Goal: Complete application form

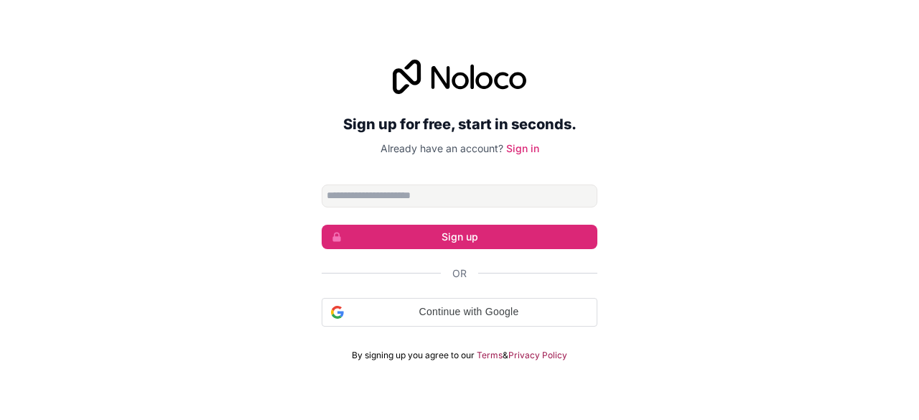
click at [379, 196] on input "Email address" at bounding box center [460, 195] width 276 height 23
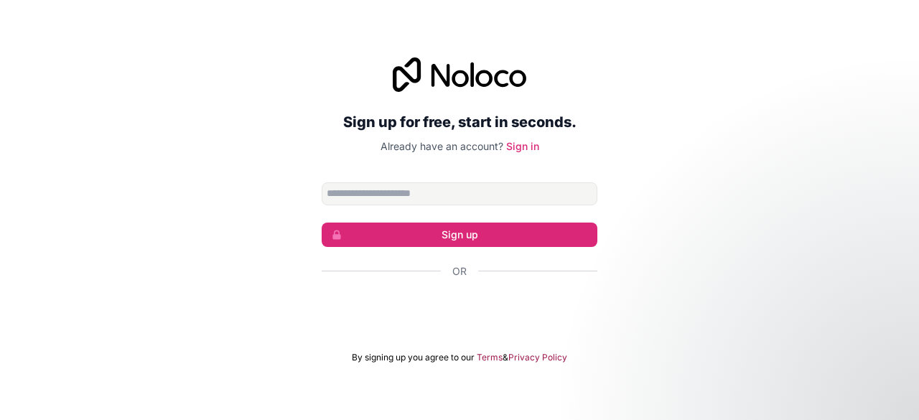
type input "**********"
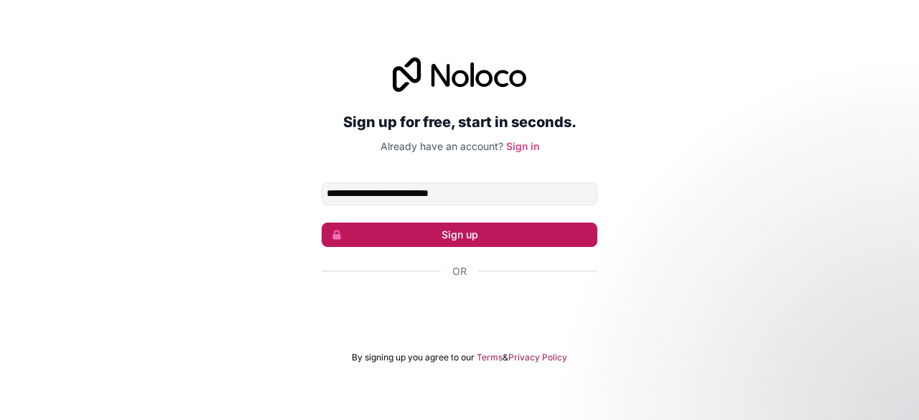
click at [392, 242] on button "Sign up" at bounding box center [460, 235] width 276 height 24
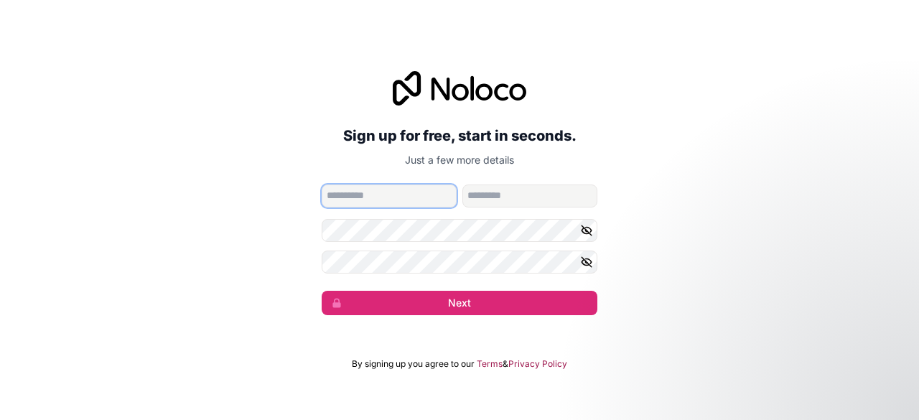
click at [373, 202] on input "given-name" at bounding box center [389, 195] width 135 height 23
type input "******"
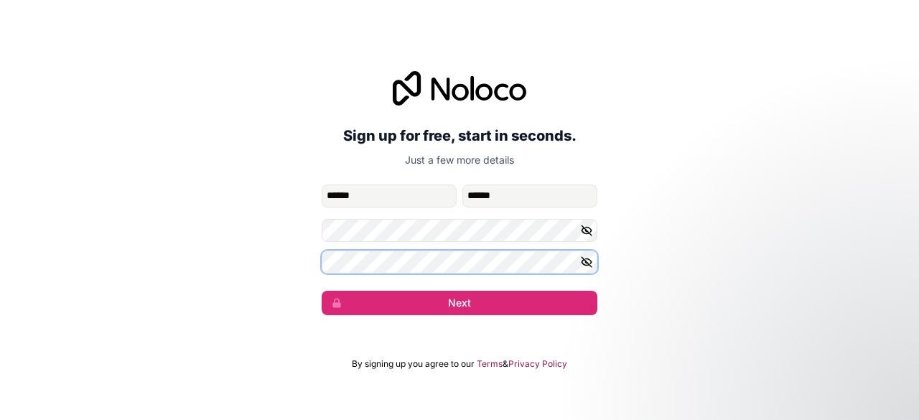
click at [322, 291] on button "Next" at bounding box center [460, 303] width 276 height 24
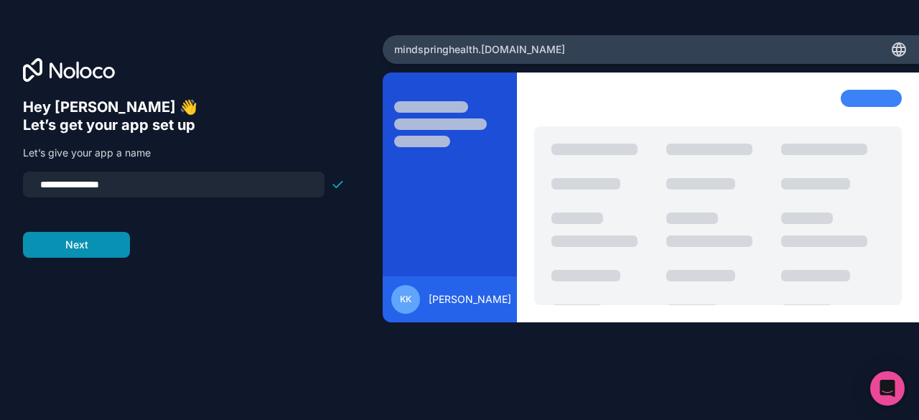
click at [113, 243] on button "Next" at bounding box center [76, 245] width 107 height 26
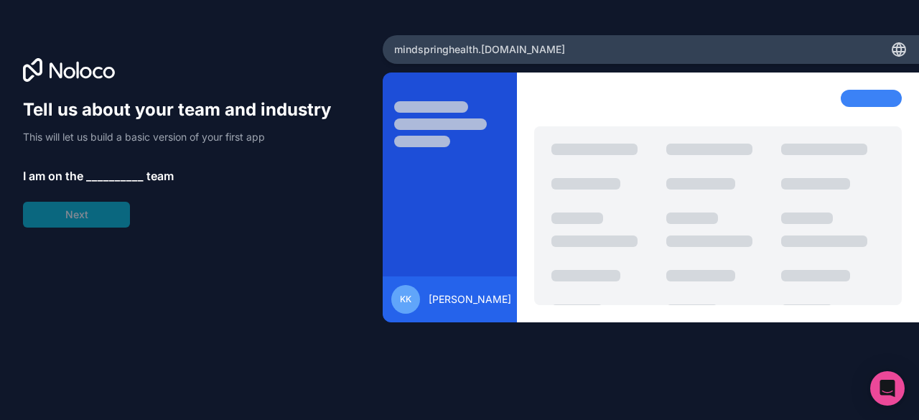
click at [108, 174] on span "__________" at bounding box center [114, 175] width 57 height 17
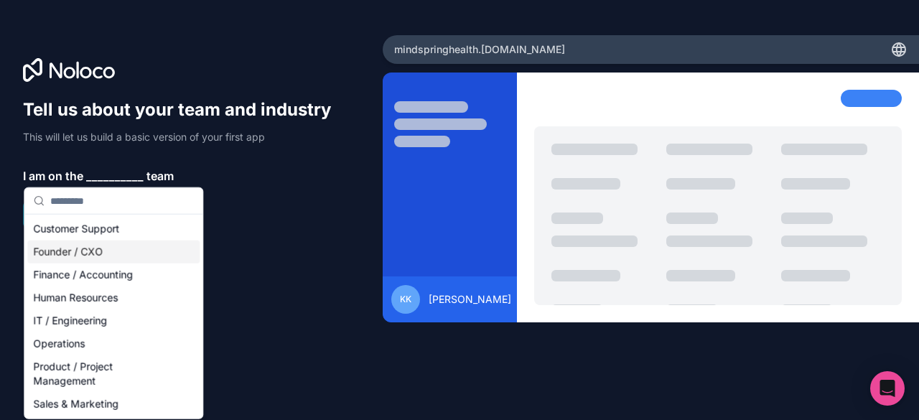
click at [88, 249] on div "Founder / CXO" at bounding box center [113, 251] width 172 height 23
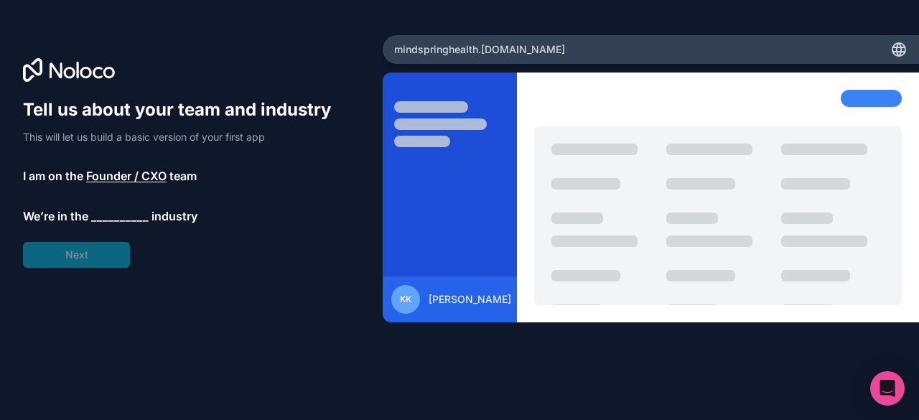
click at [119, 213] on span "__________" at bounding box center [119, 215] width 57 height 17
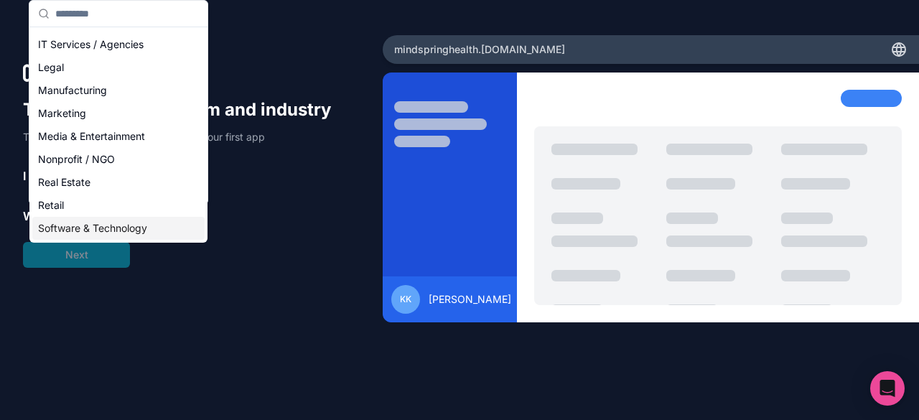
scroll to position [152, 0]
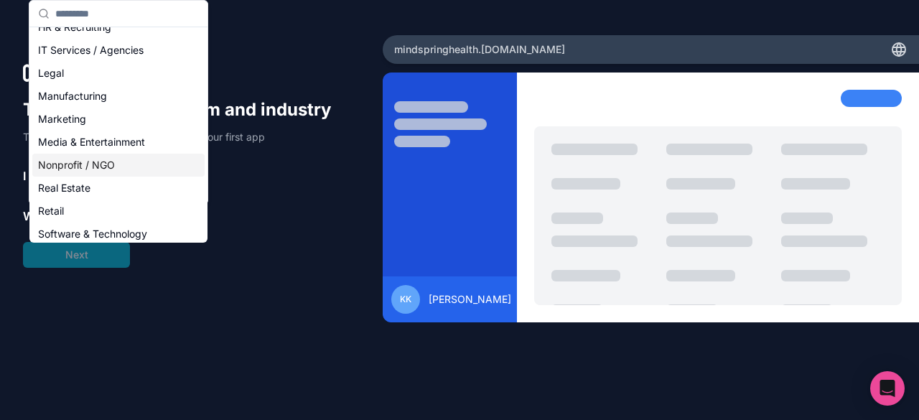
click at [74, 166] on div "Nonprofit / NGO" at bounding box center [118, 165] width 172 height 23
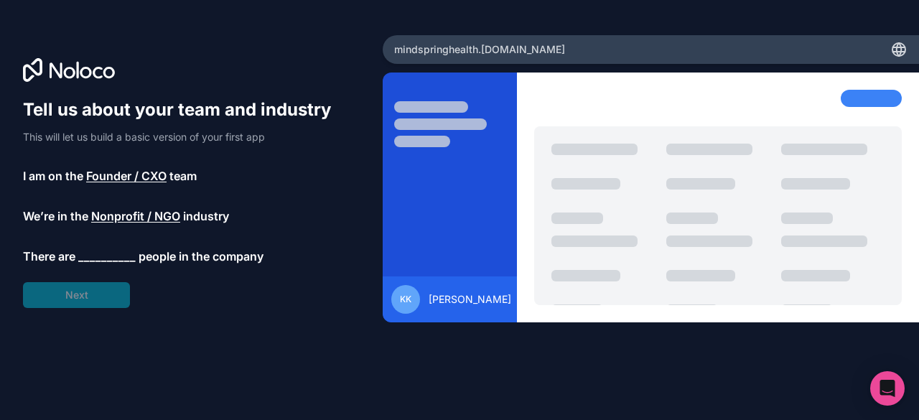
click at [106, 249] on span "__________" at bounding box center [106, 256] width 57 height 17
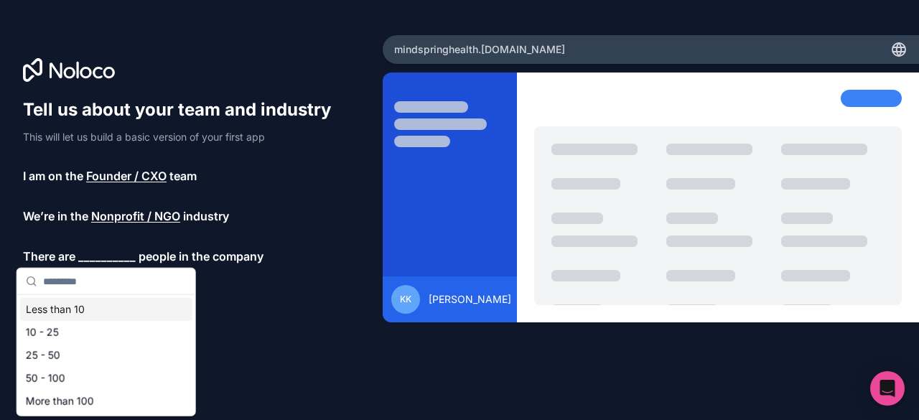
click at [62, 314] on div "Less than 10" at bounding box center [106, 309] width 172 height 23
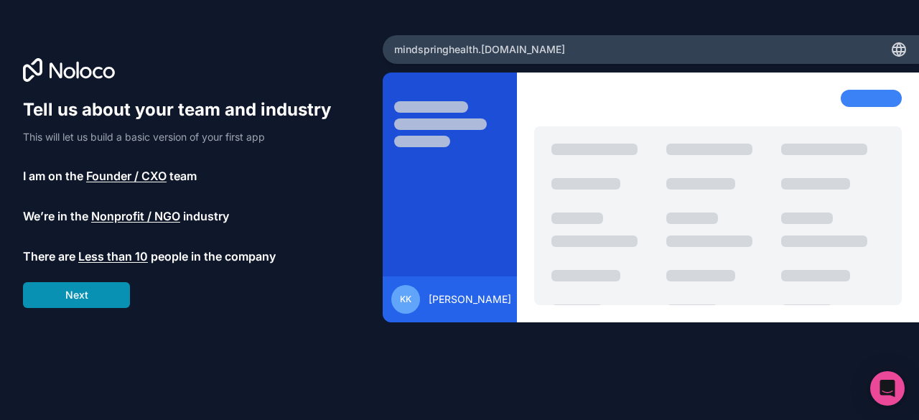
click at [88, 288] on button "Next" at bounding box center [76, 295] width 107 height 26
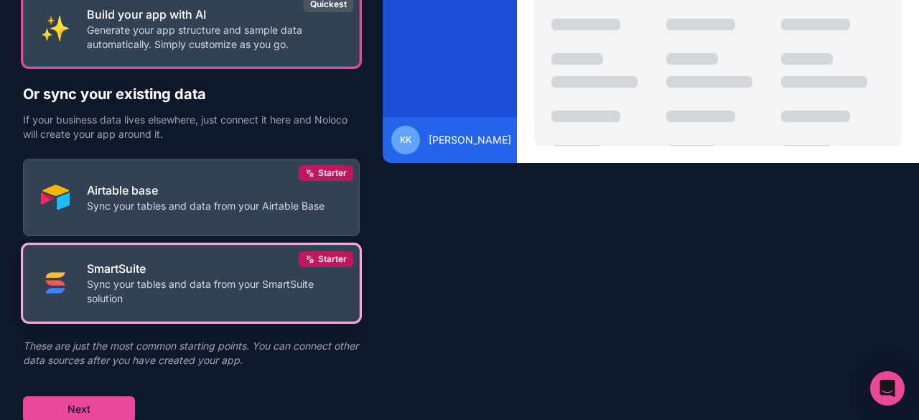
scroll to position [88, 0]
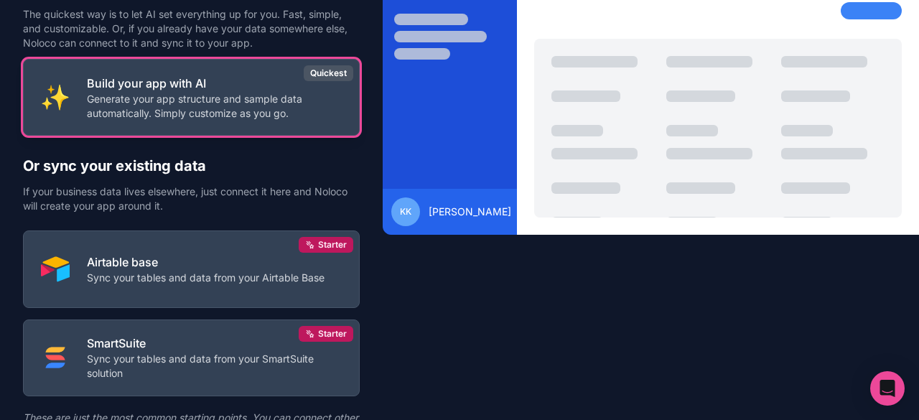
click at [211, 100] on p "Generate your app structure and sample data automatically. Simply customize as …" at bounding box center [214, 106] width 255 height 29
click at [342, 70] on div "Quickest" at bounding box center [329, 73] width 50 height 16
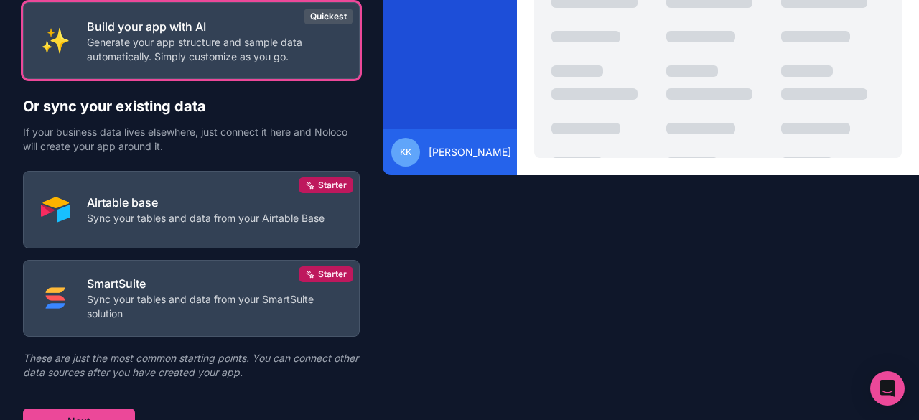
scroll to position [159, 0]
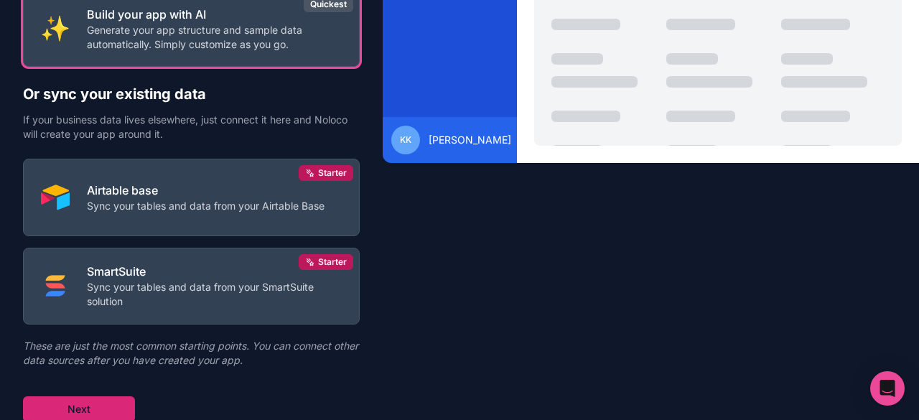
click at [85, 416] on button "Next" at bounding box center [79, 409] width 112 height 26
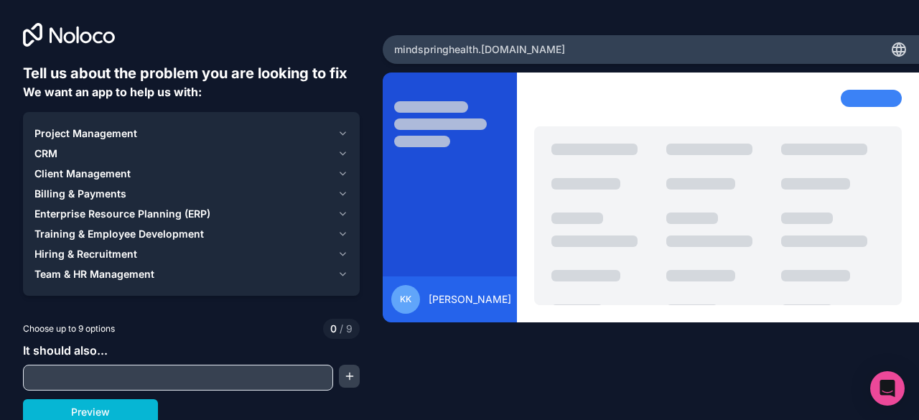
click at [143, 132] on div "Project Management" at bounding box center [182, 133] width 297 height 14
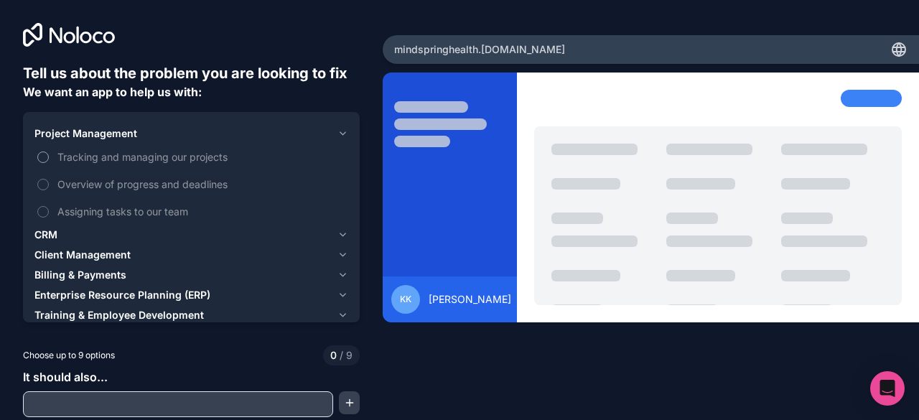
click at [46, 159] on button "Tracking and managing our projects" at bounding box center [42, 156] width 11 height 11
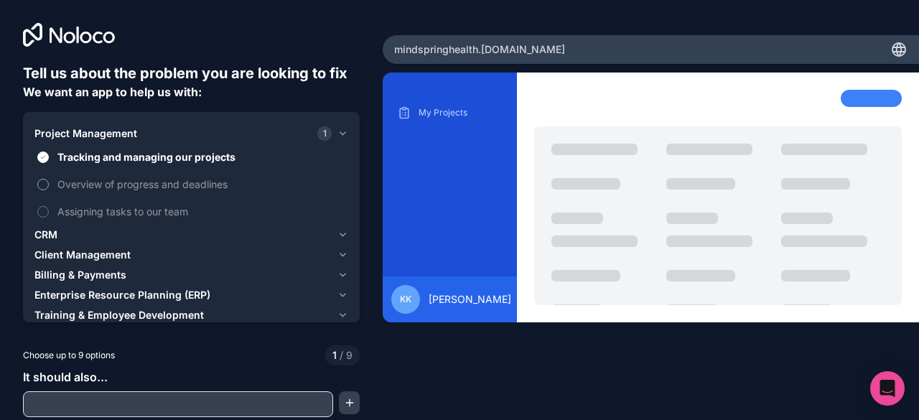
click at [45, 190] on button "Overview of progress and deadlines" at bounding box center [42, 184] width 11 height 11
click at [34, 213] on label "Assigning tasks to our team" at bounding box center [191, 211] width 314 height 27
click at [37, 213] on button "Assigning tasks to our team" at bounding box center [42, 211] width 11 height 11
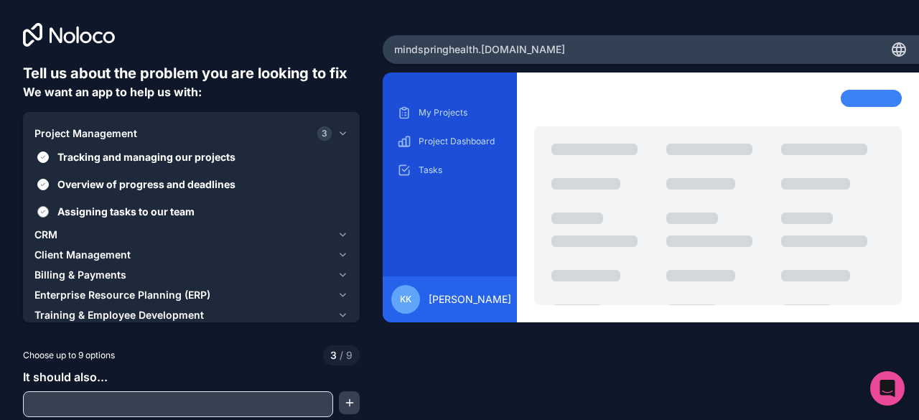
click at [34, 213] on label "Assigning tasks to our team" at bounding box center [191, 211] width 314 height 27
click at [37, 213] on button "Assigning tasks to our team" at bounding box center [42, 211] width 11 height 11
click at [40, 190] on label "Overview of progress and deadlines" at bounding box center [191, 184] width 314 height 27
click at [40, 190] on button "Overview of progress and deadlines" at bounding box center [42, 184] width 11 height 11
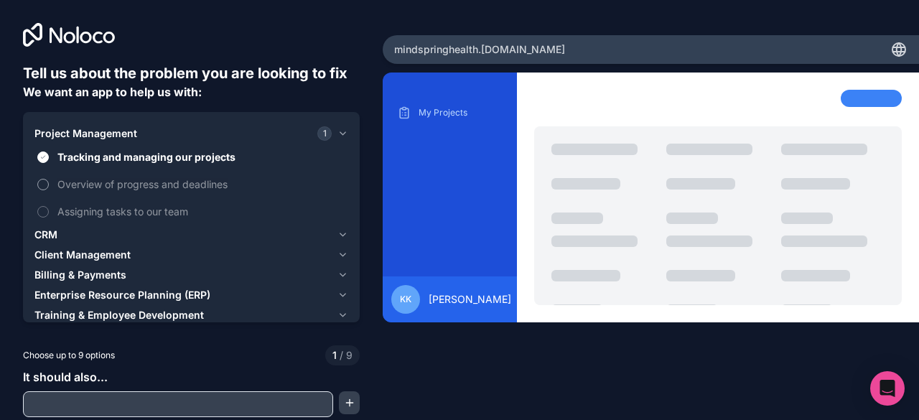
click at [40, 190] on label "Overview of progress and deadlines" at bounding box center [191, 184] width 314 height 27
click at [40, 190] on button "Overview of progress and deadlines" at bounding box center [42, 184] width 11 height 11
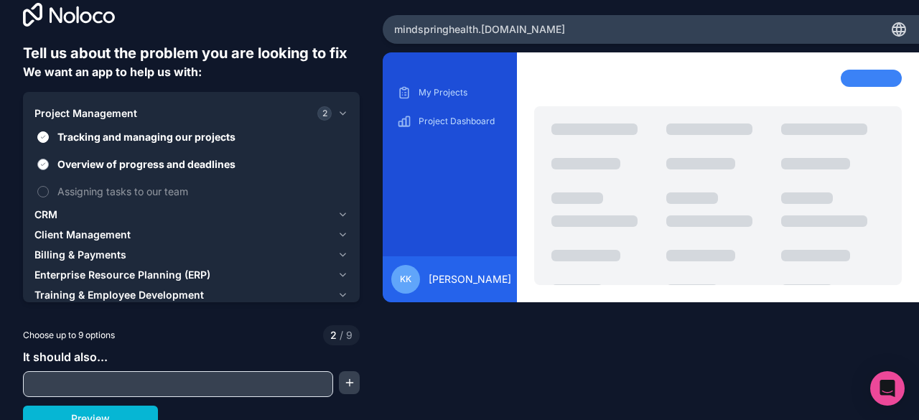
scroll to position [31, 0]
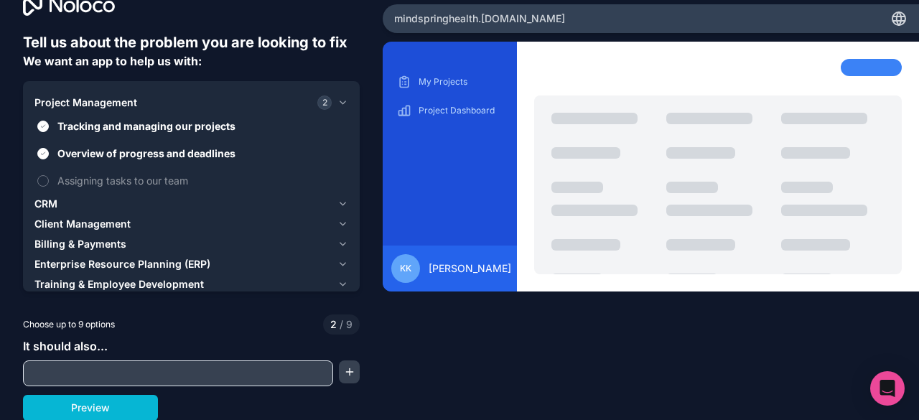
click at [70, 199] on div "CRM" at bounding box center [182, 204] width 297 height 14
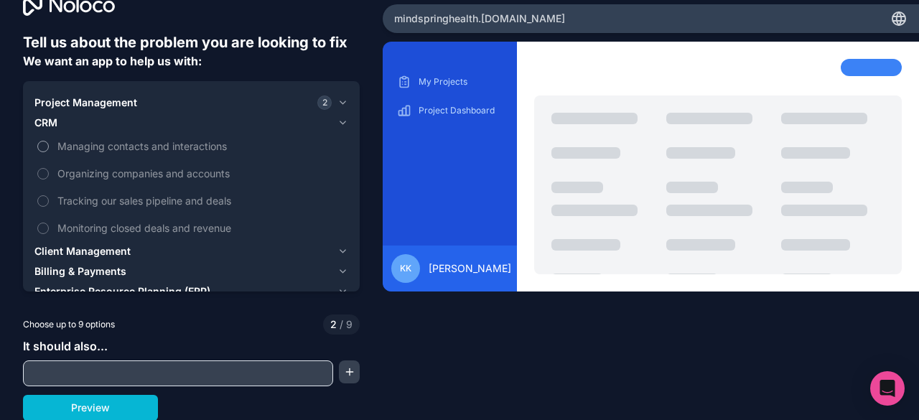
click at [39, 151] on label "Managing contacts and interactions" at bounding box center [191, 146] width 314 height 27
click at [39, 151] on button "Managing contacts and interactions" at bounding box center [42, 146] width 11 height 11
click at [42, 172] on button "Organizing companies and accounts" at bounding box center [42, 173] width 11 height 11
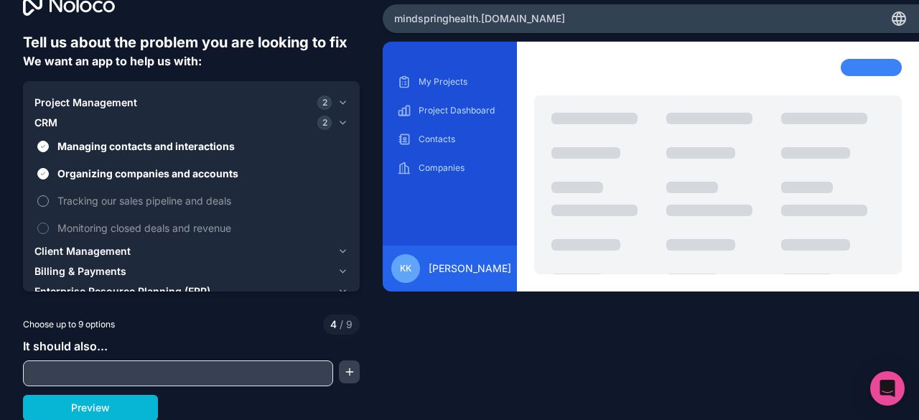
click at [46, 199] on button "Tracking our sales pipeline and deals" at bounding box center [42, 200] width 11 height 11
click at [34, 224] on div "Project Management 2 CRM 3 Managing contacts and interactions Organizing compan…" at bounding box center [191, 227] width 337 height 292
click at [46, 231] on button "Monitoring closed deals and revenue" at bounding box center [42, 228] width 11 height 11
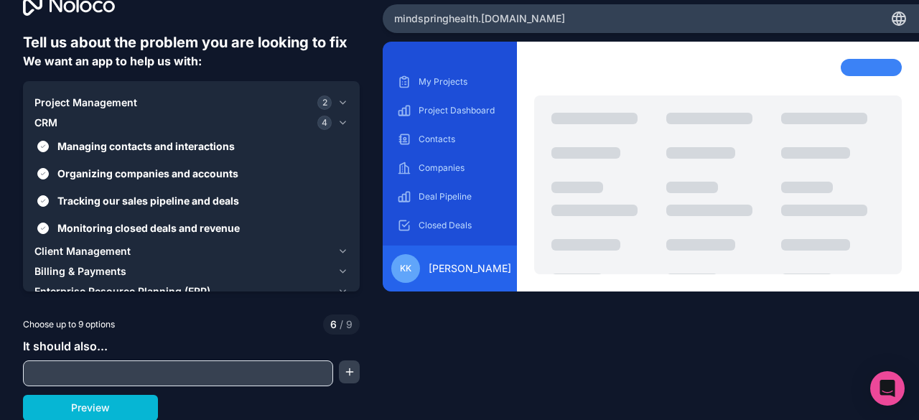
click at [102, 249] on span "Client Management" at bounding box center [82, 251] width 96 height 14
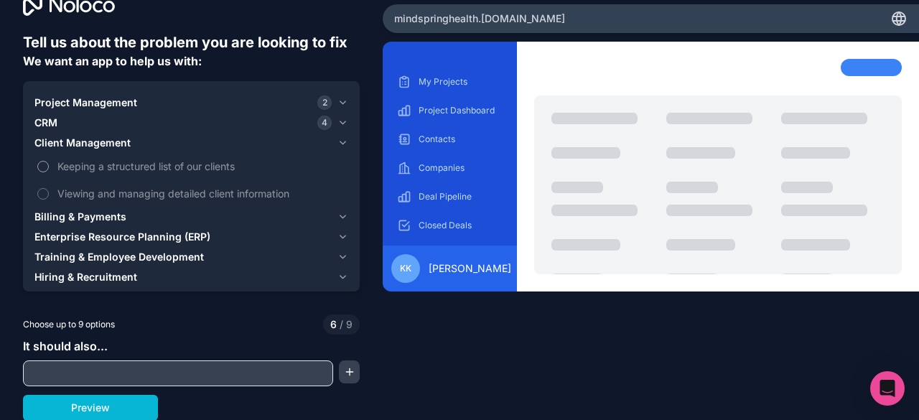
click at [45, 170] on button "Keeping a structured list of our clients" at bounding box center [42, 166] width 11 height 11
click at [45, 195] on button "Viewing and managing detailed client information" at bounding box center [42, 193] width 11 height 11
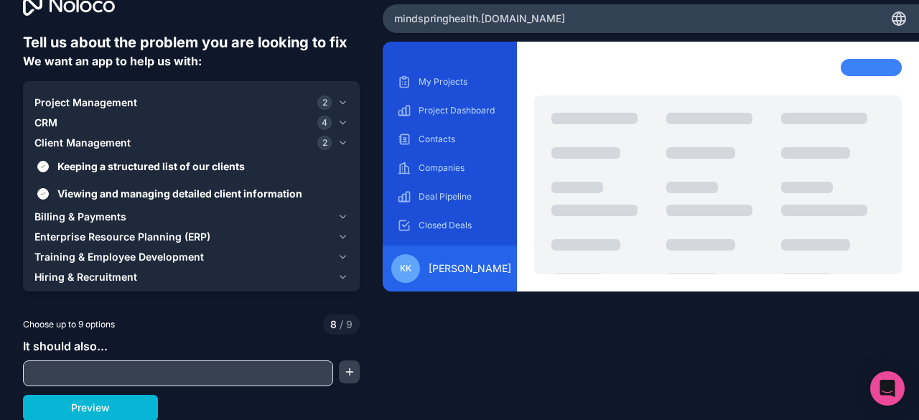
click at [343, 212] on icon "button" at bounding box center [342, 216] width 11 height 11
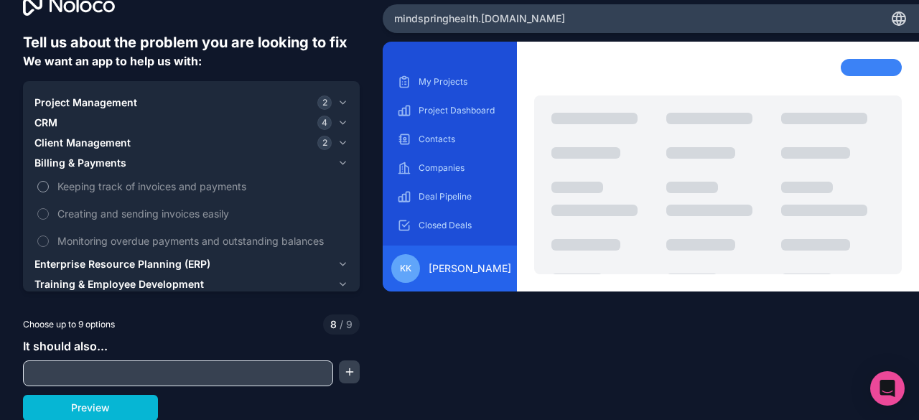
click at [47, 187] on button "Keeping track of invoices and payments" at bounding box center [42, 186] width 11 height 11
click at [48, 219] on label "Creating and sending invoices easily" at bounding box center [191, 213] width 314 height 27
click at [47, 233] on label "Monitoring overdue payments and outstanding balances" at bounding box center [191, 241] width 314 height 27
click at [47, 213] on label "Creating and sending invoices easily" at bounding box center [191, 213] width 314 height 27
click at [45, 226] on div "Keeping track of invoices and payments Creating and sending invoices easily Mon…" at bounding box center [191, 213] width 314 height 81
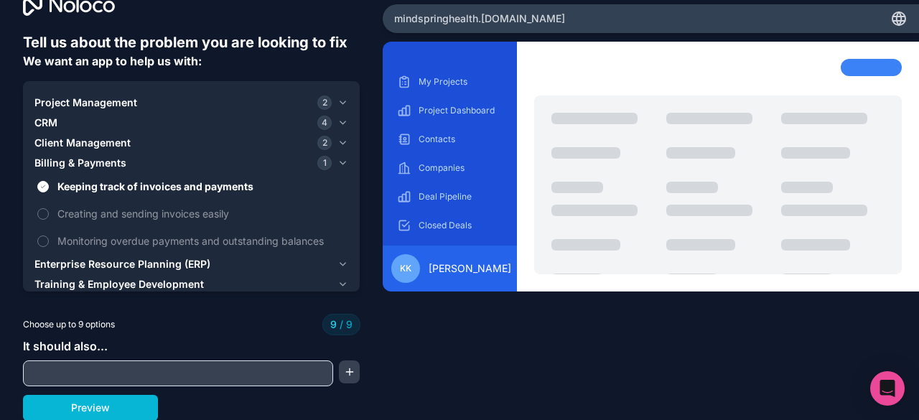
click at [47, 241] on div "Keeping track of invoices and payments Creating and sending invoices easily Mon…" at bounding box center [191, 213] width 314 height 81
click at [63, 261] on span "Enterprise Resource Planning (ERP)" at bounding box center [122, 264] width 176 height 14
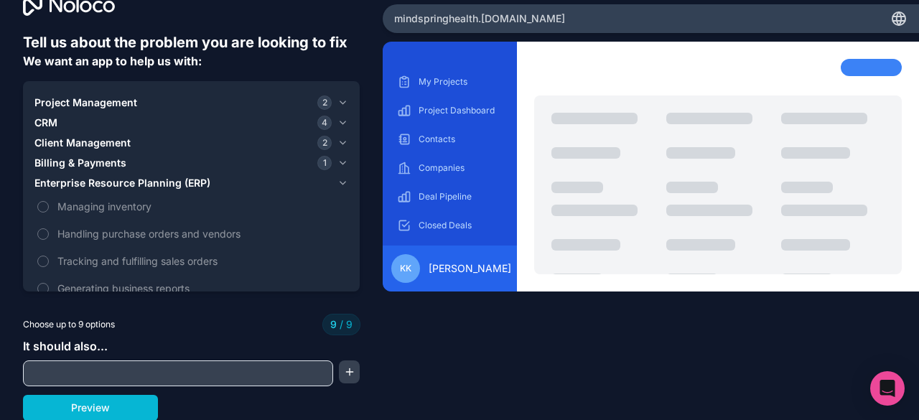
click at [342, 182] on icon "button" at bounding box center [342, 182] width 11 height 11
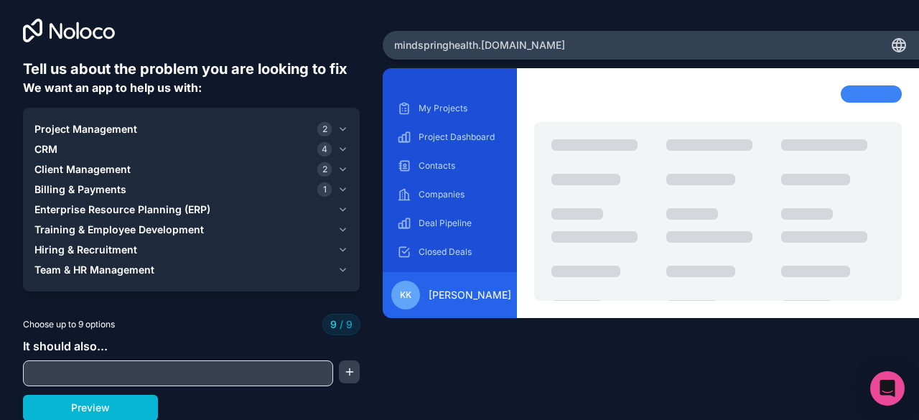
click at [146, 271] on span "Team & HR Management" at bounding box center [94, 270] width 120 height 14
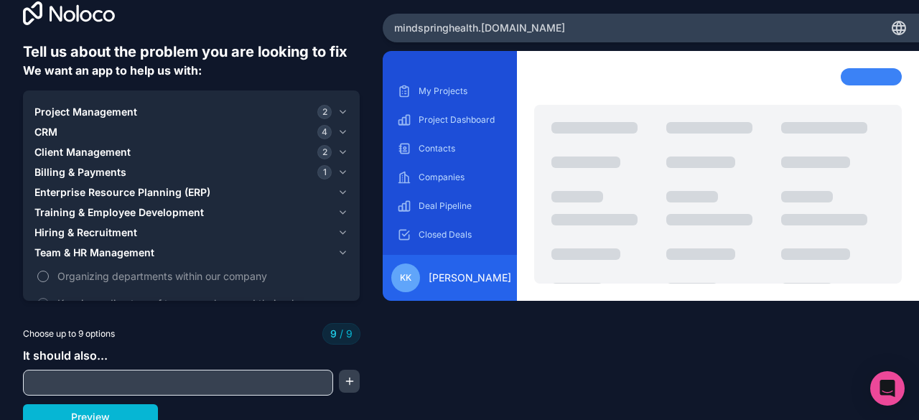
scroll to position [31, 0]
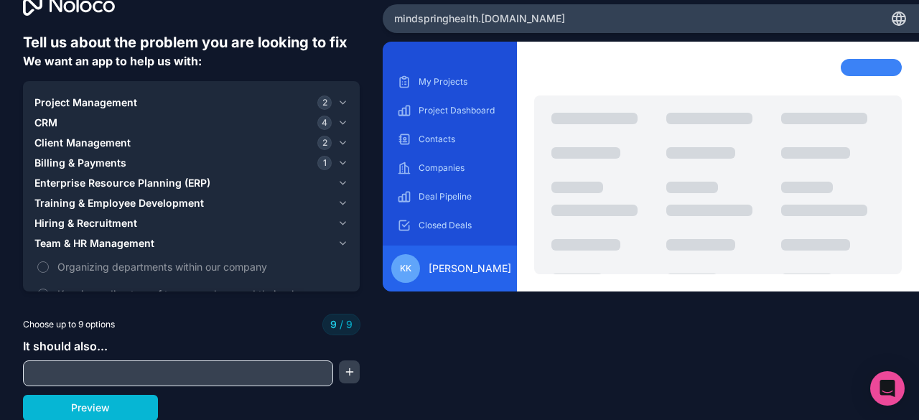
click at [55, 225] on span "Hiring & Recruitment" at bounding box center [85, 223] width 103 height 14
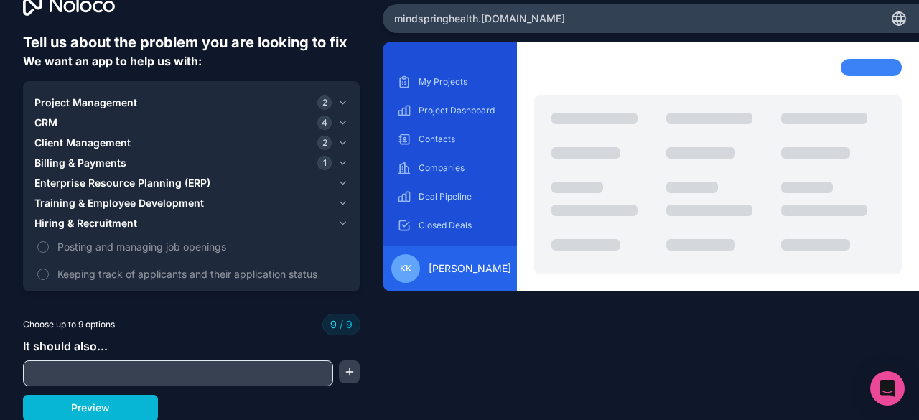
click at [52, 202] on span "Training & Employee Development" at bounding box center [118, 203] width 169 height 14
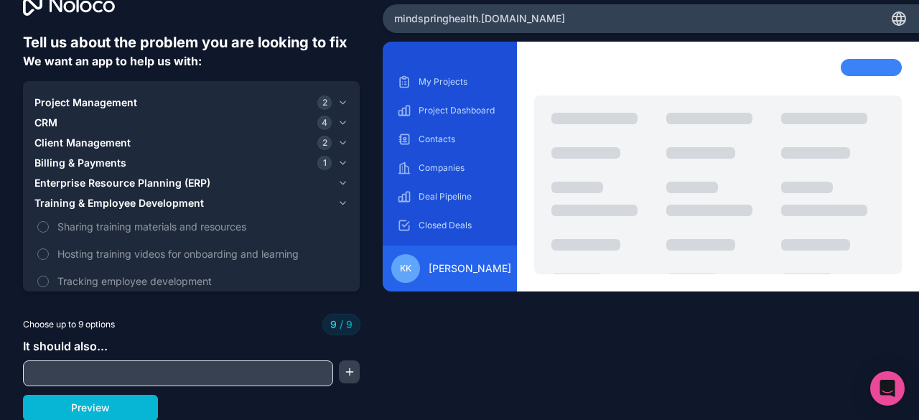
click at [221, 331] on div "Choose up to 9 options 9 / 9" at bounding box center [191, 324] width 337 height 20
click at [135, 106] on div "Project Management 2" at bounding box center [182, 102] width 297 height 14
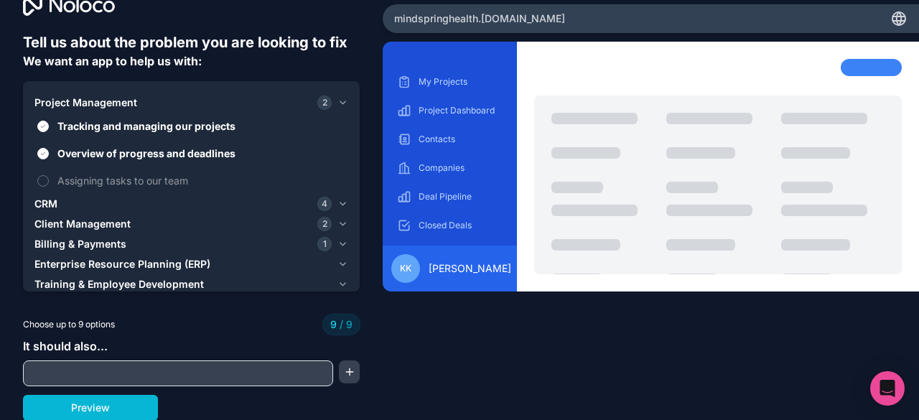
click at [92, 216] on button "Client Management 2" at bounding box center [191, 224] width 314 height 20
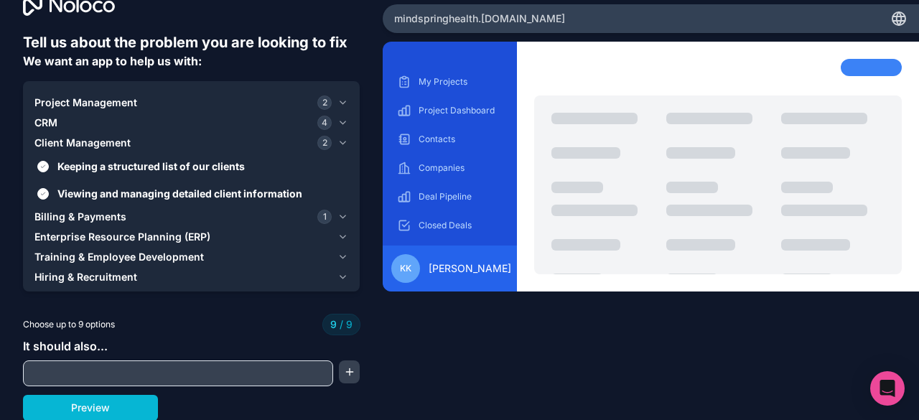
click at [76, 118] on div "CRM 4" at bounding box center [182, 123] width 297 height 14
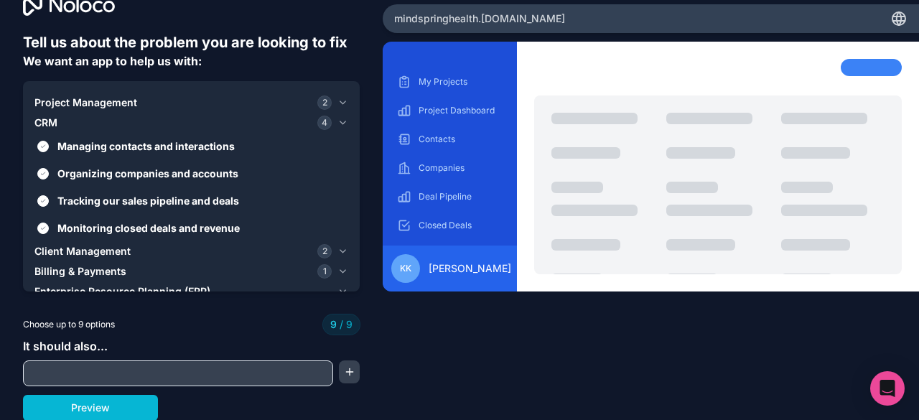
click at [154, 377] on input "text" at bounding box center [178, 373] width 303 height 20
click at [177, 371] on input "text" at bounding box center [178, 373] width 303 height 20
type input "**********"
click at [73, 413] on button "Preview" at bounding box center [90, 408] width 135 height 26
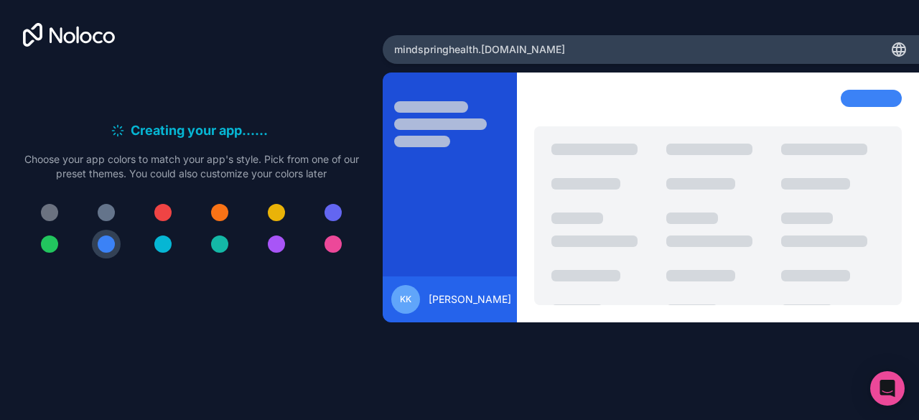
scroll to position [0, 0]
